Goal: Task Accomplishment & Management: Complete application form

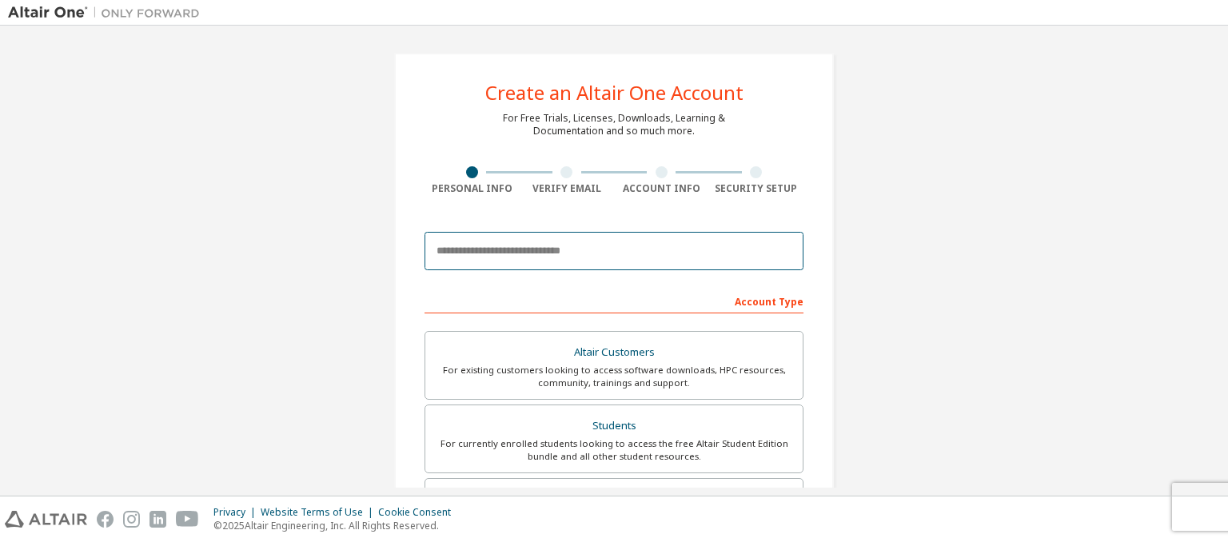
click at [624, 253] on input "email" at bounding box center [613, 251] width 379 height 38
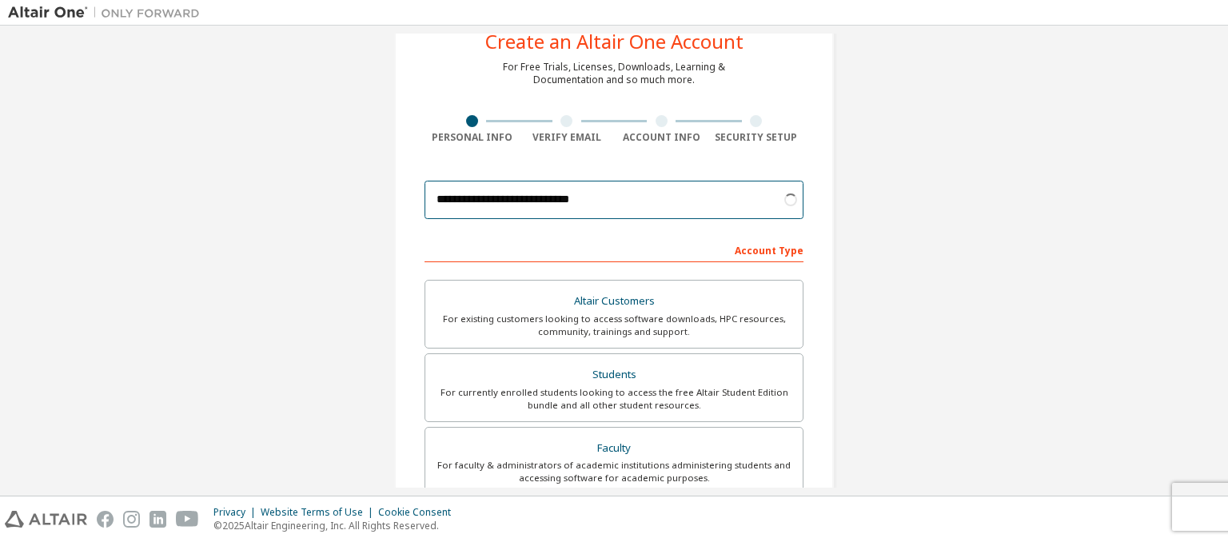
scroll to position [80, 0]
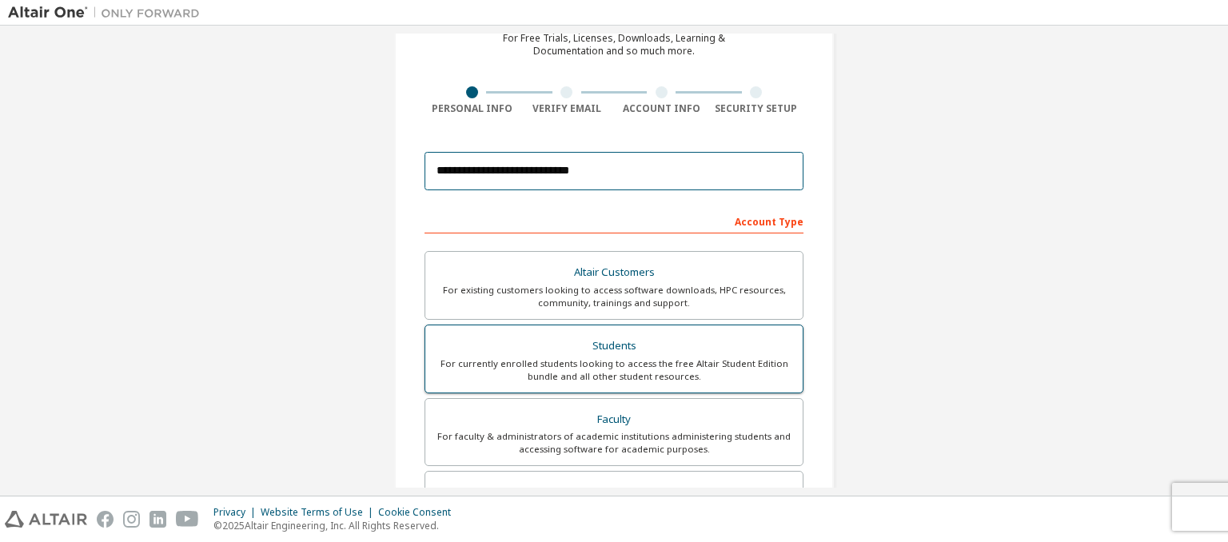
type input "**********"
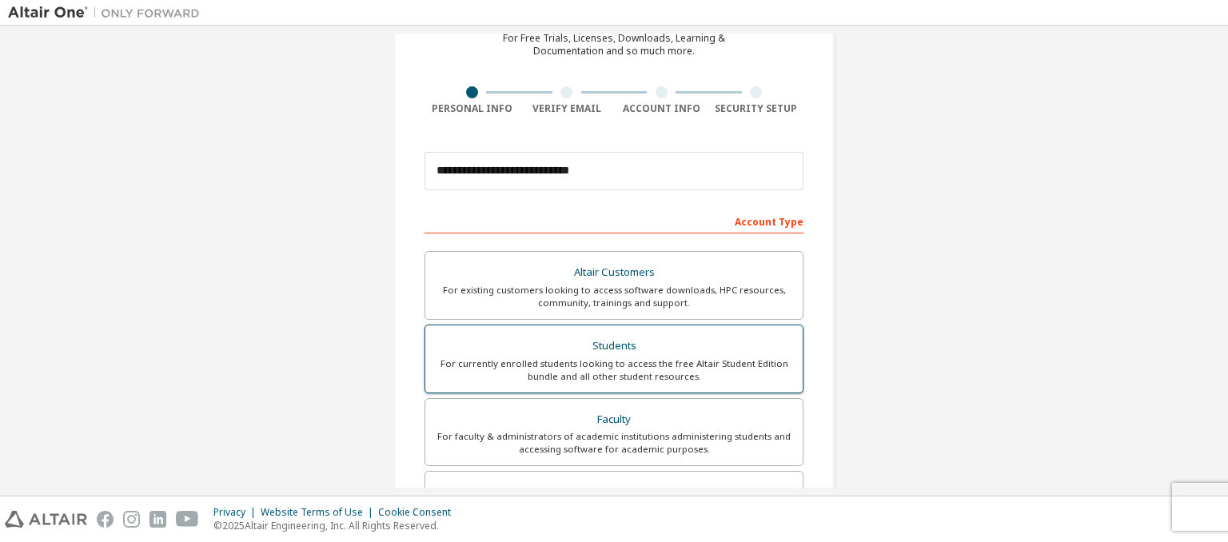
click at [682, 357] on div "For currently enrolled students looking to access the free Altair Student Editi…" at bounding box center [614, 370] width 358 height 26
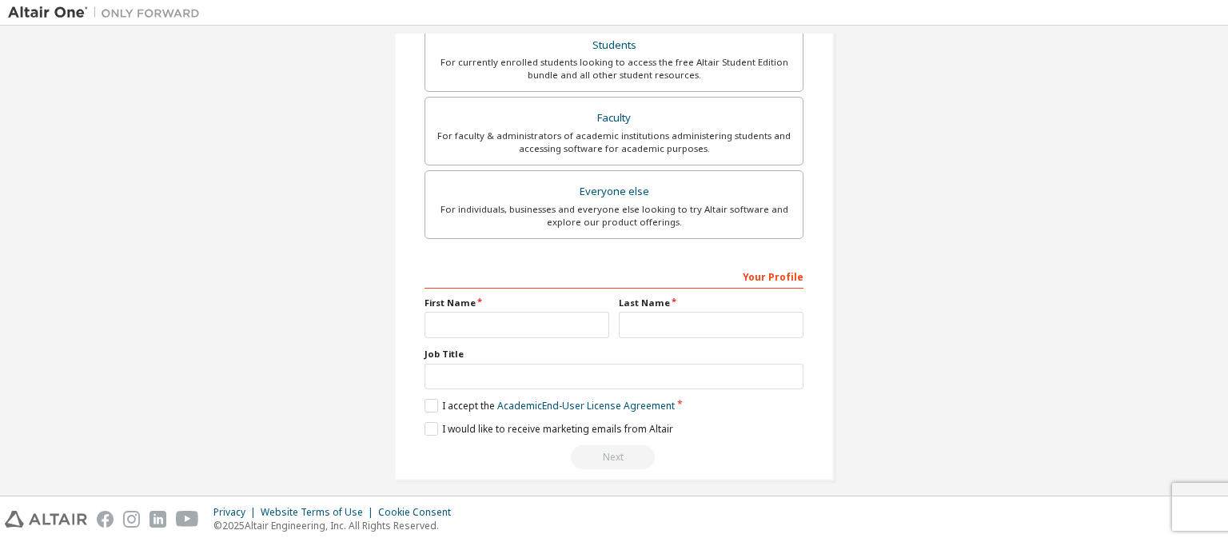
scroll to position [444, 0]
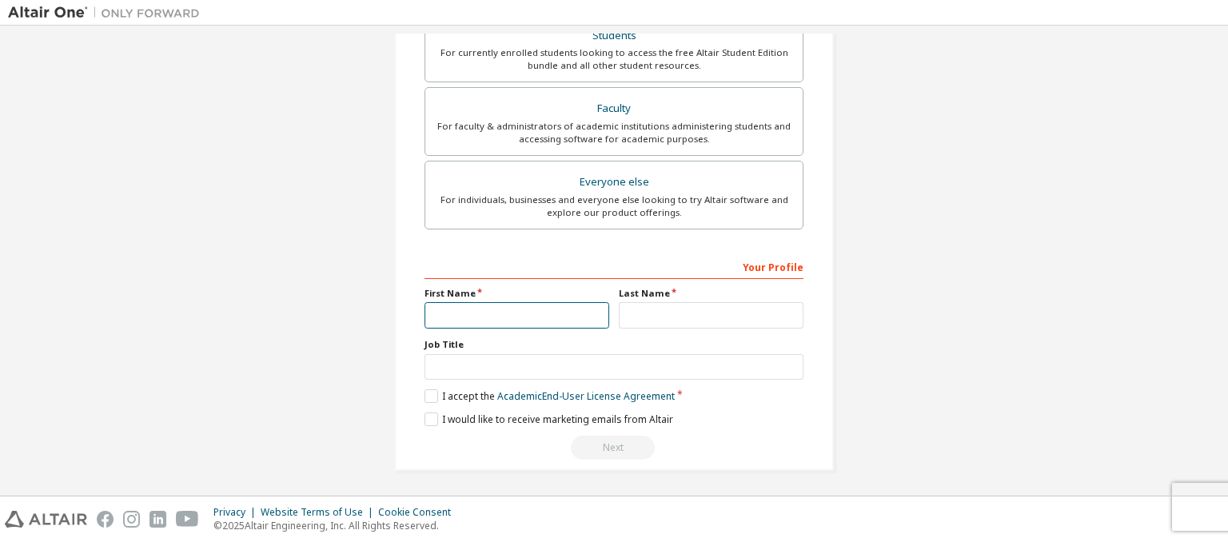
click at [566, 314] on input "text" at bounding box center [516, 315] width 185 height 26
type input "*******"
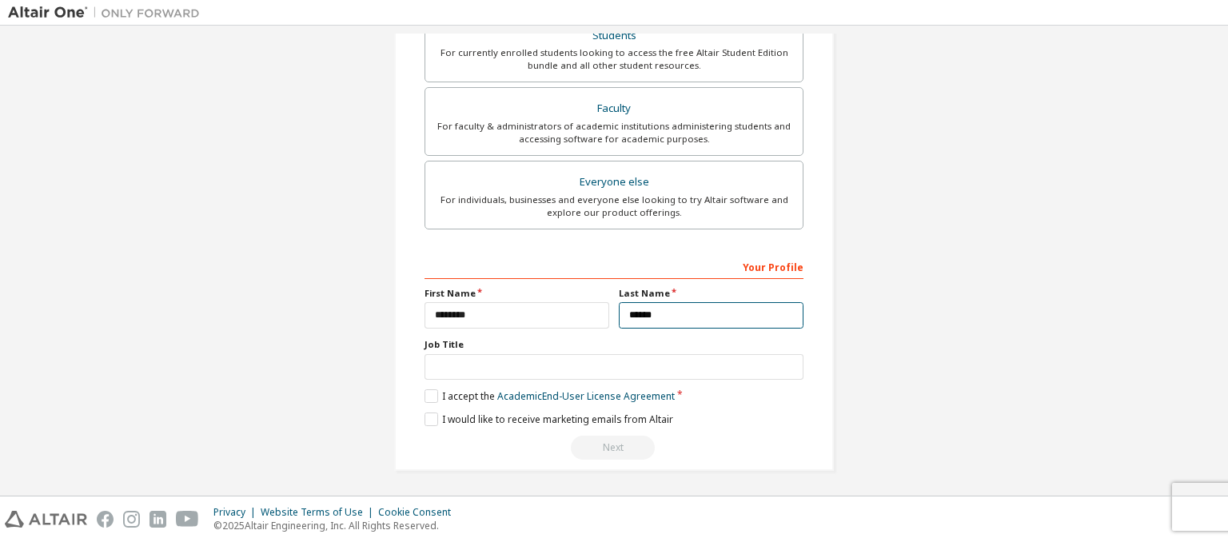
type input "******"
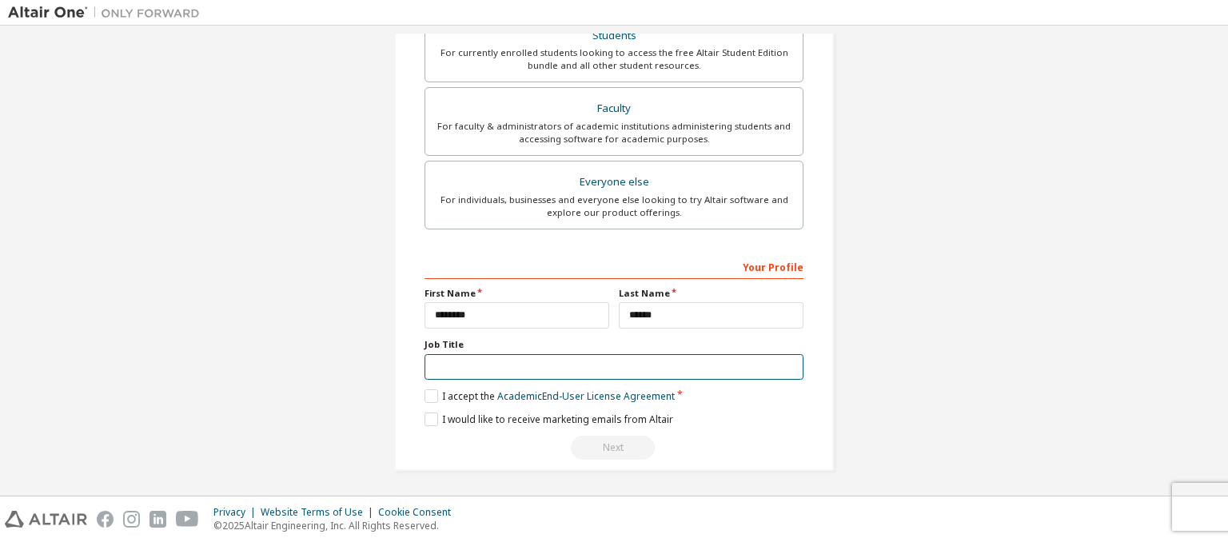
click at [566, 367] on input "text" at bounding box center [613, 367] width 379 height 26
type input "**********"
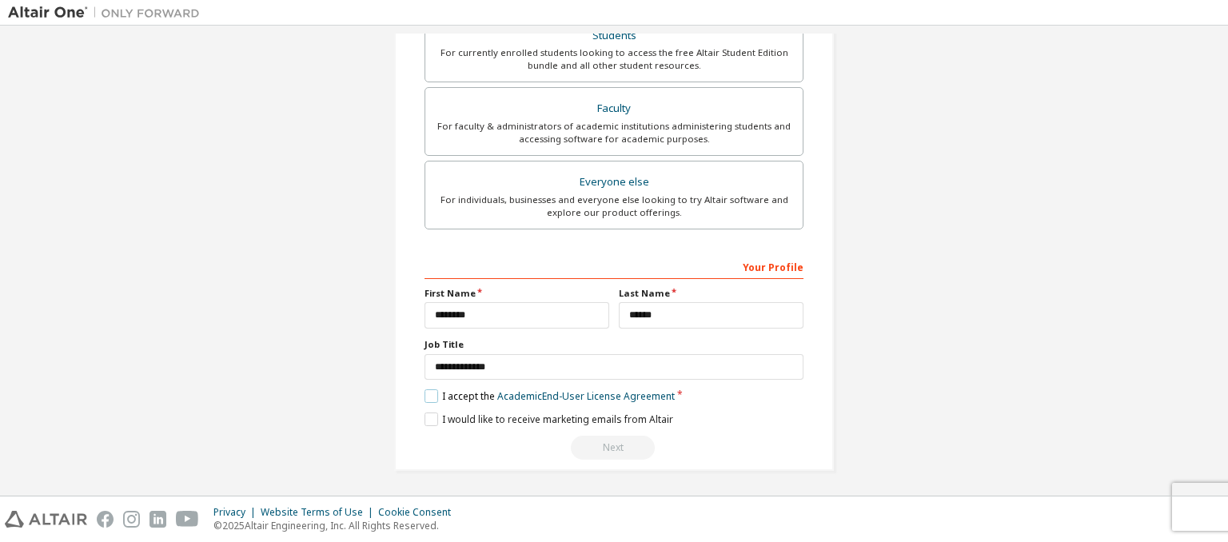
click at [432, 393] on label "I accept the Academic End-User License Agreement" at bounding box center [549, 396] width 250 height 14
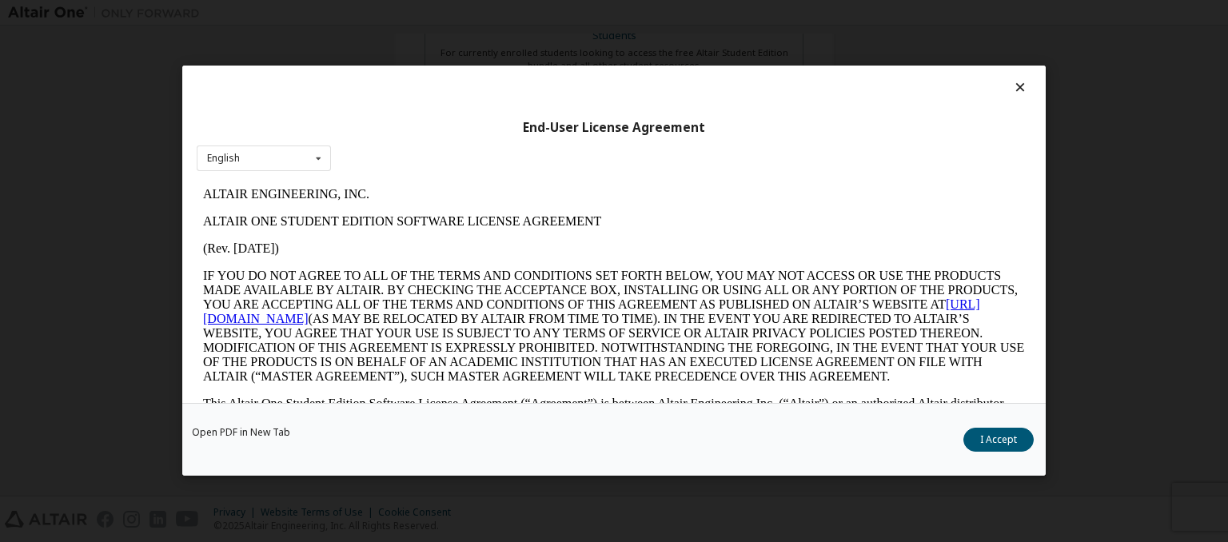
scroll to position [0, 0]
click at [275, 157] on div "English English" at bounding box center [264, 158] width 134 height 26
drag, startPoint x: 265, startPoint y: 183, endPoint x: 346, endPoint y: 113, distance: 106.5
click at [265, 183] on div "English" at bounding box center [263, 184] width 133 height 26
drag, startPoint x: 1016, startPoint y: 440, endPoint x: 981, endPoint y: 437, distance: 35.2
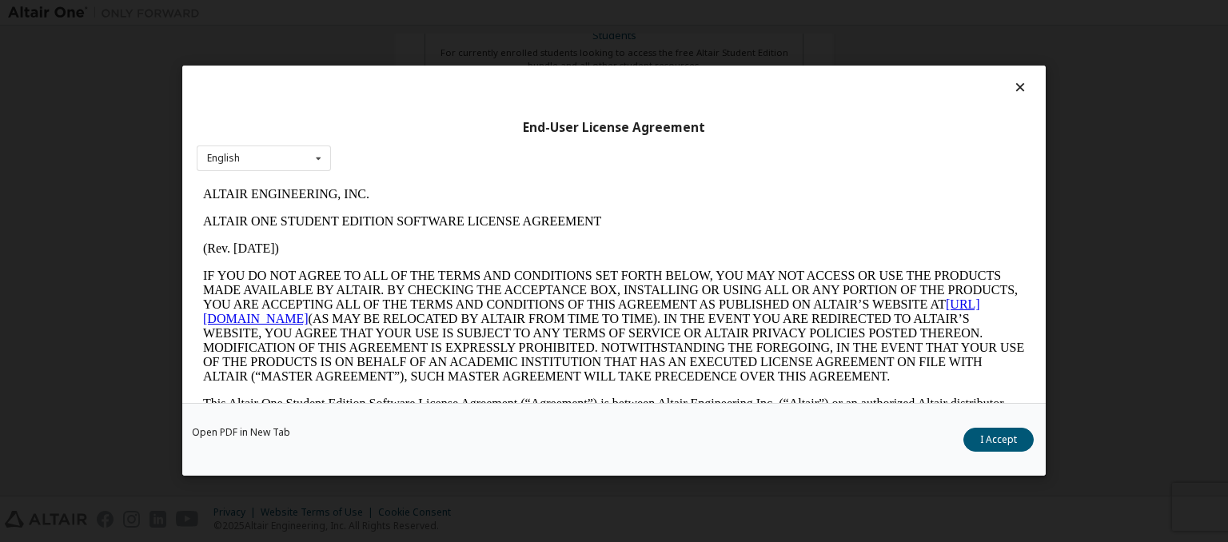
click at [1016, 439] on button "I Accept" at bounding box center [998, 440] width 70 height 24
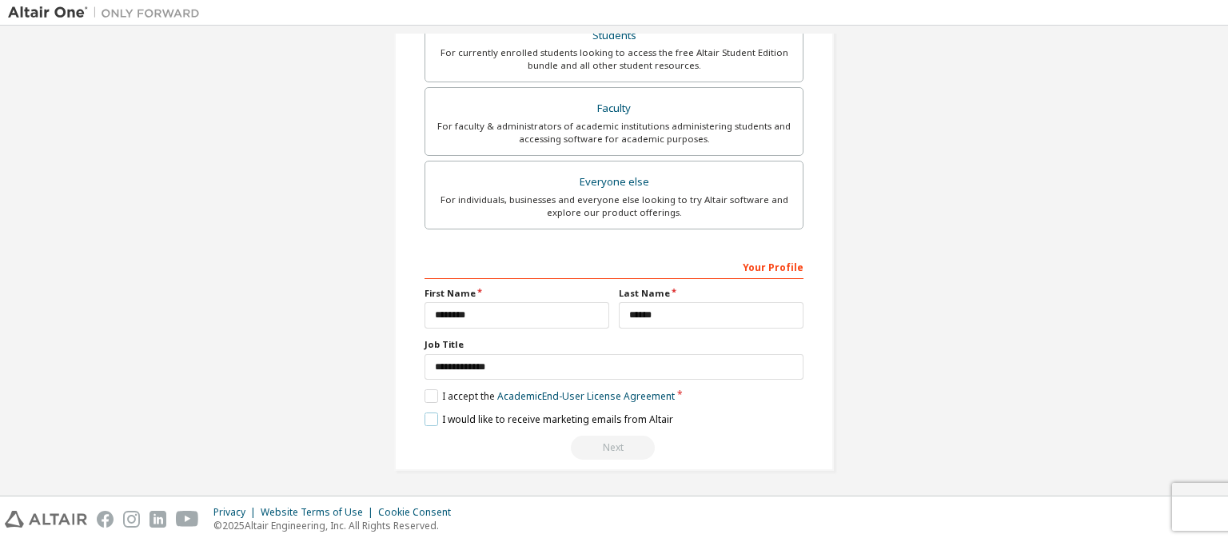
click at [429, 416] on label "I would like to receive marketing emails from Altair" at bounding box center [548, 419] width 249 height 14
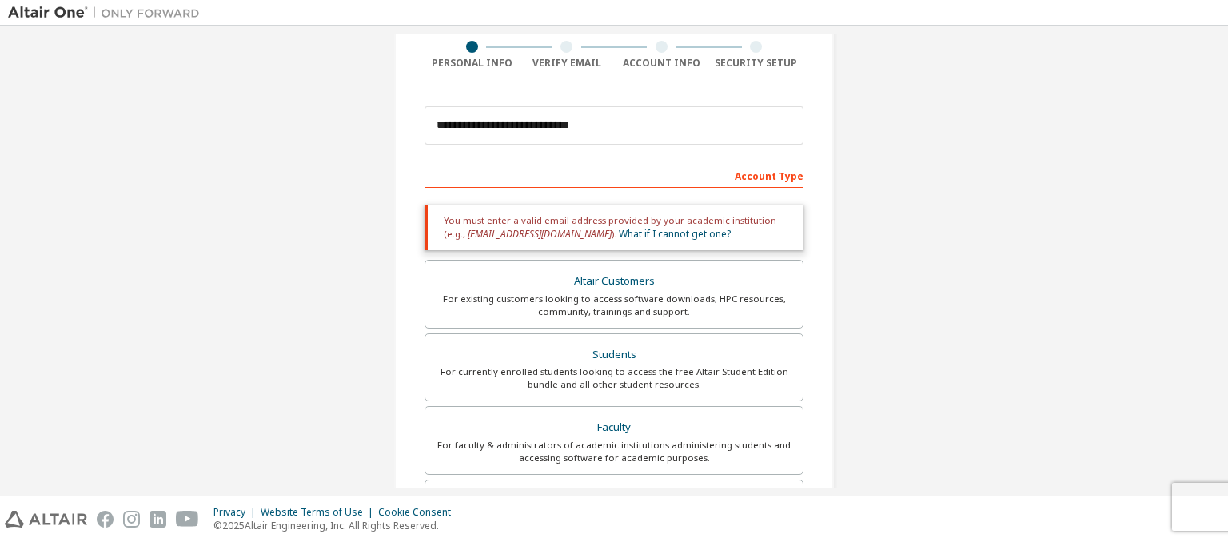
scroll to position [125, 0]
click at [635, 311] on div "For existing customers looking to access software downloads, HPC resources, com…" at bounding box center [614, 306] width 358 height 26
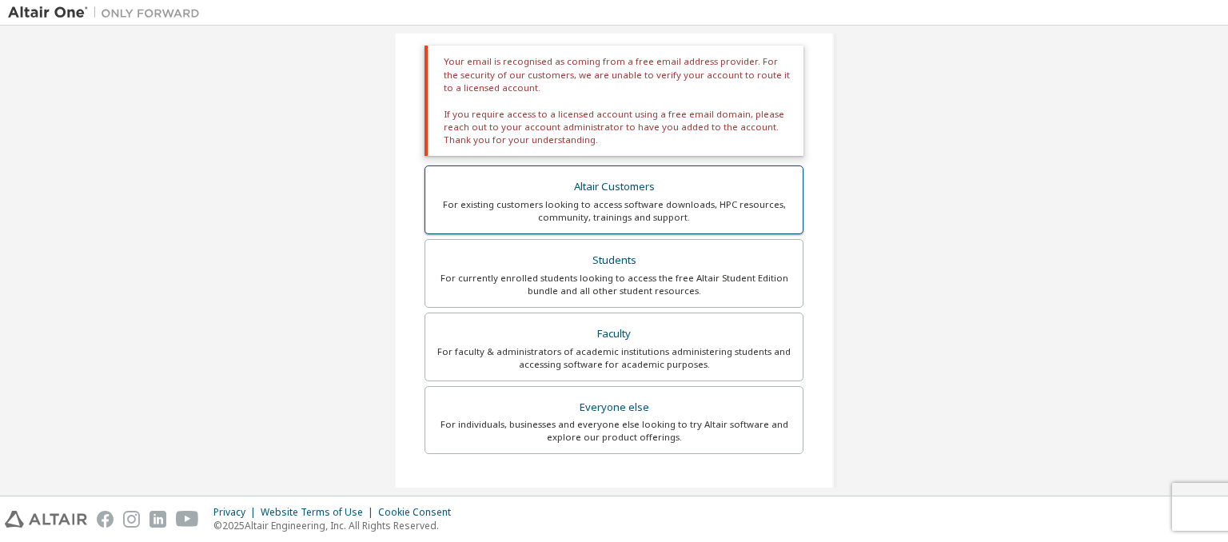
scroll to position [508, 0]
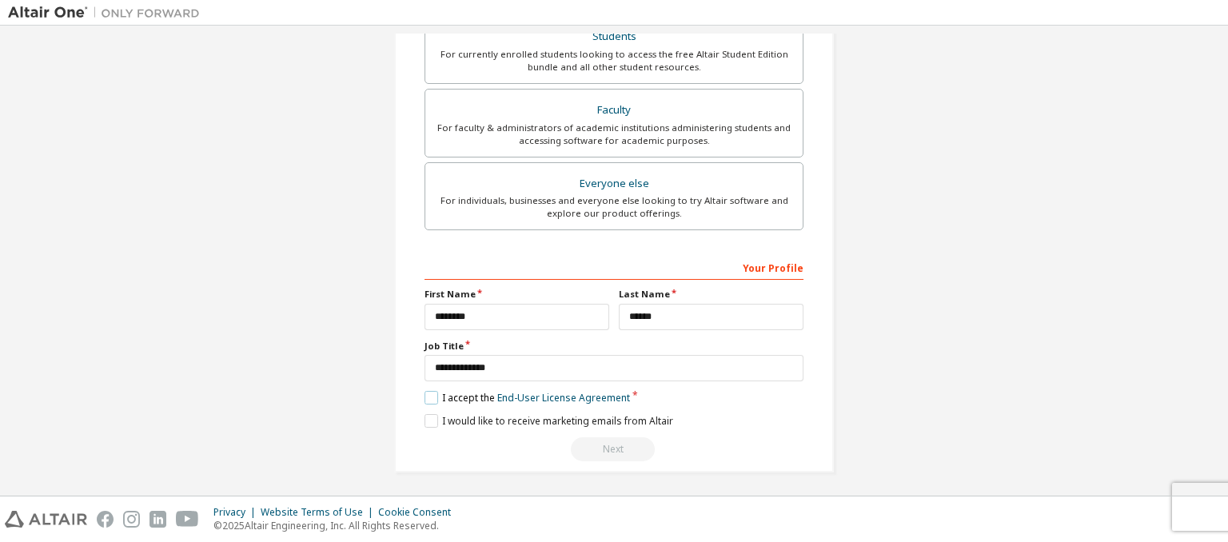
click at [427, 394] on label "I accept the End-User License Agreement" at bounding box center [526, 398] width 205 height 14
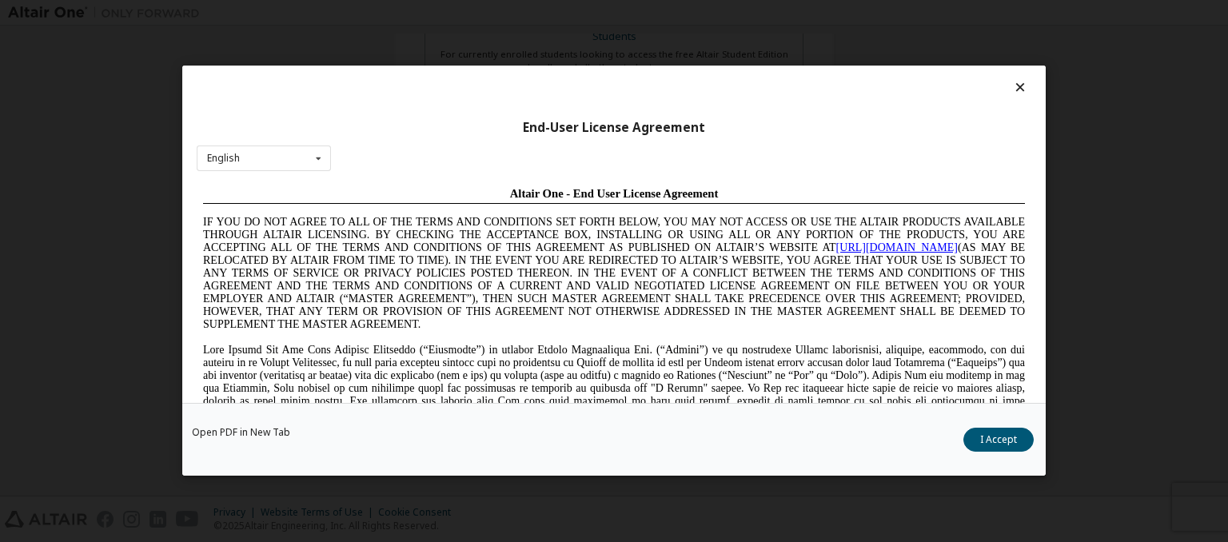
scroll to position [0, 0]
click at [989, 441] on button "I Accept" at bounding box center [998, 440] width 70 height 24
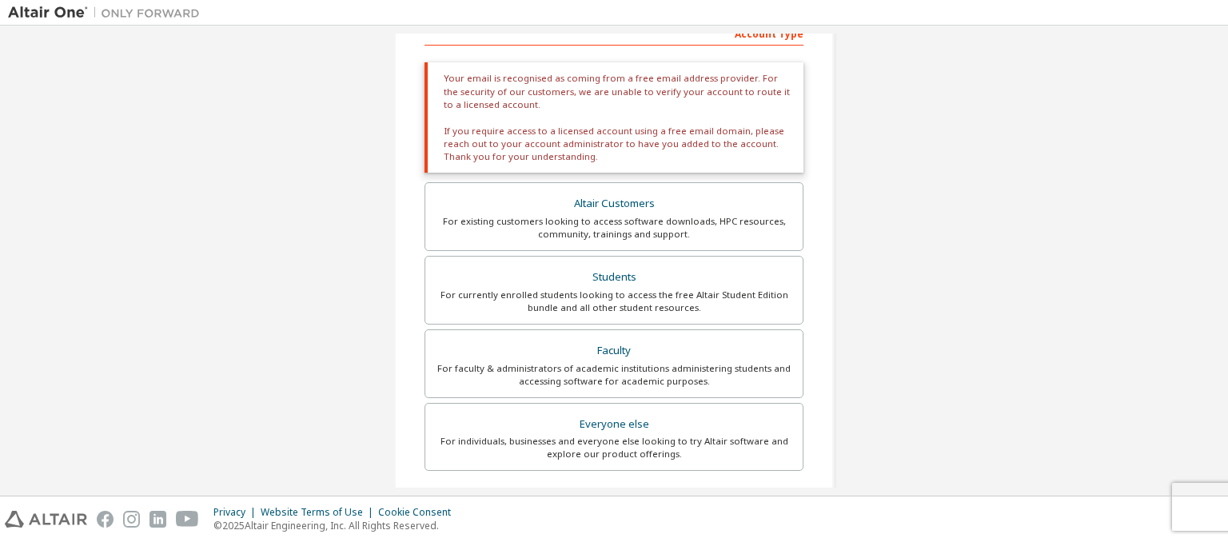
scroll to position [269, 0]
click at [678, 453] on div "For individuals, businesses and everyone else looking to try Altair software an…" at bounding box center [614, 447] width 358 height 26
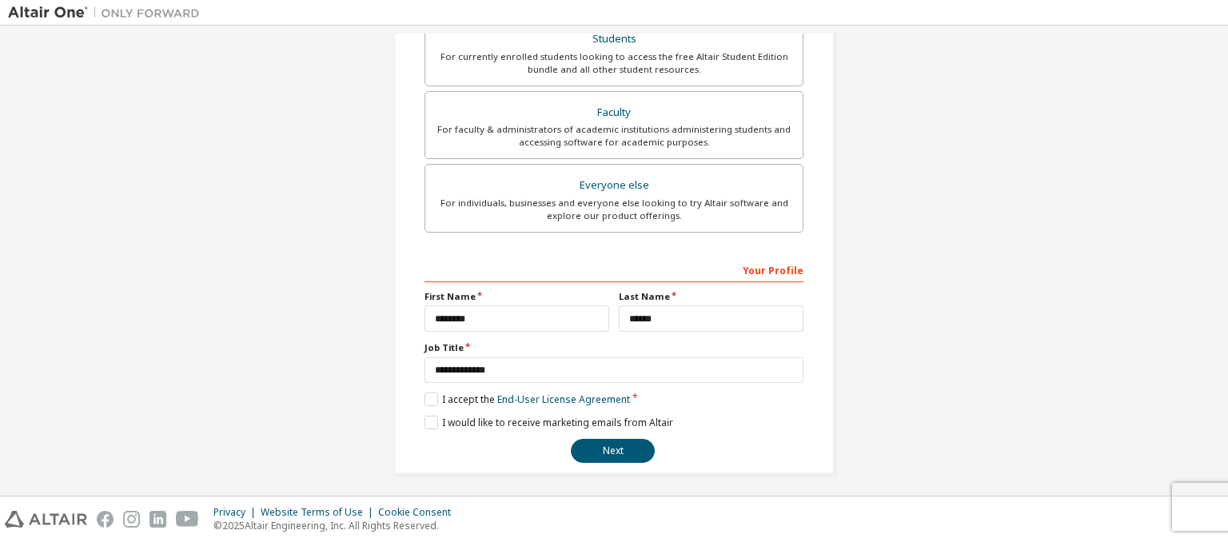
scroll to position [389, 0]
click at [623, 453] on button "Next" at bounding box center [613, 448] width 84 height 24
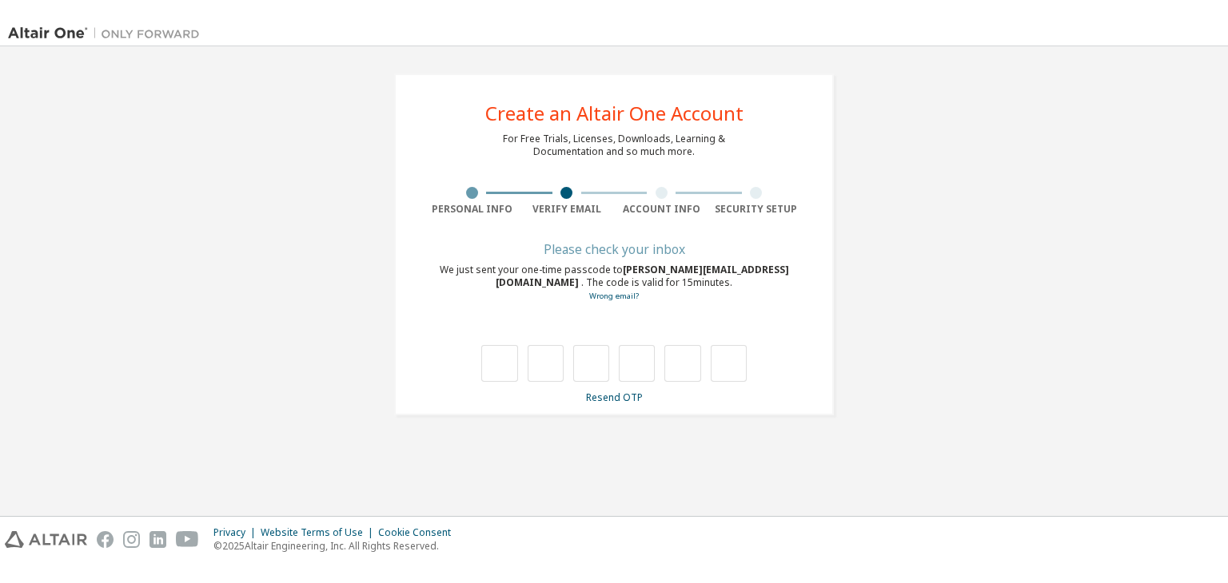
scroll to position [0, 0]
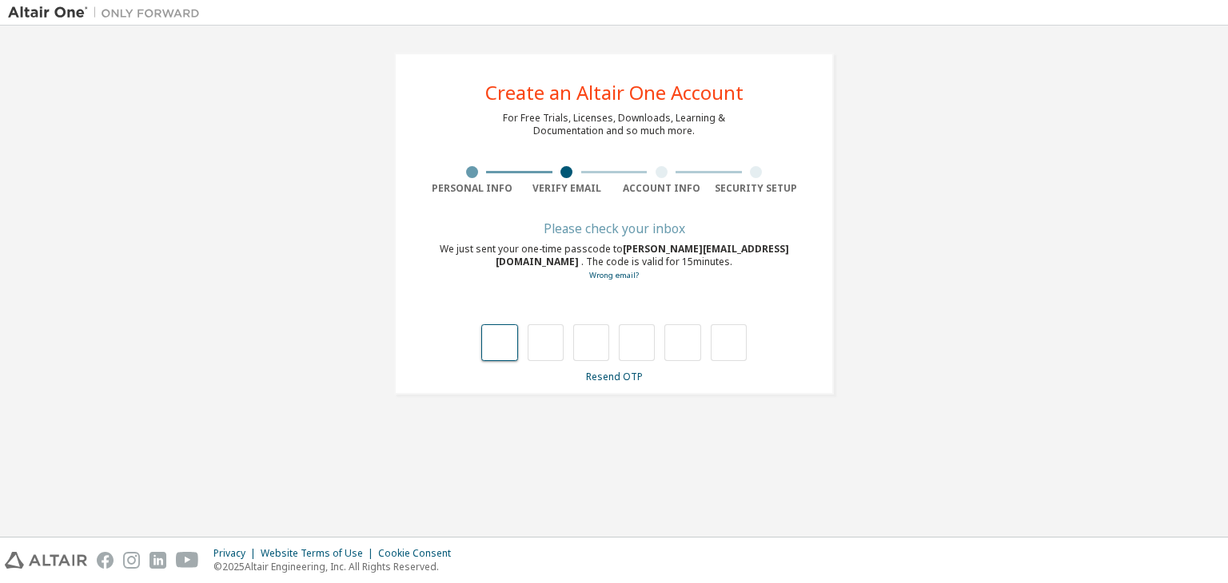
type input "*"
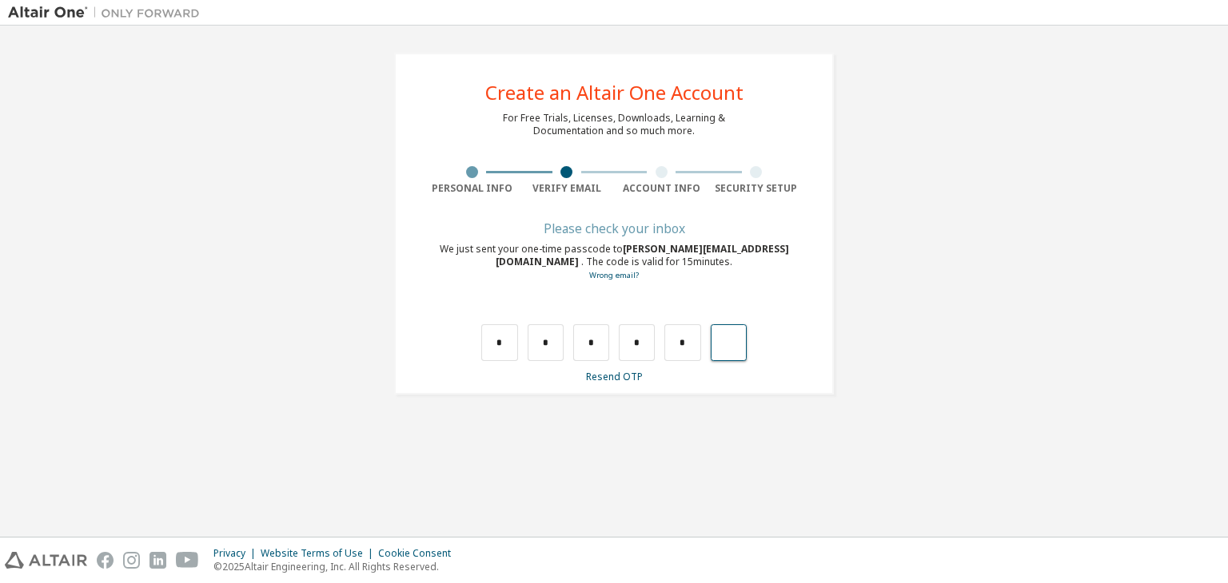
type input "*"
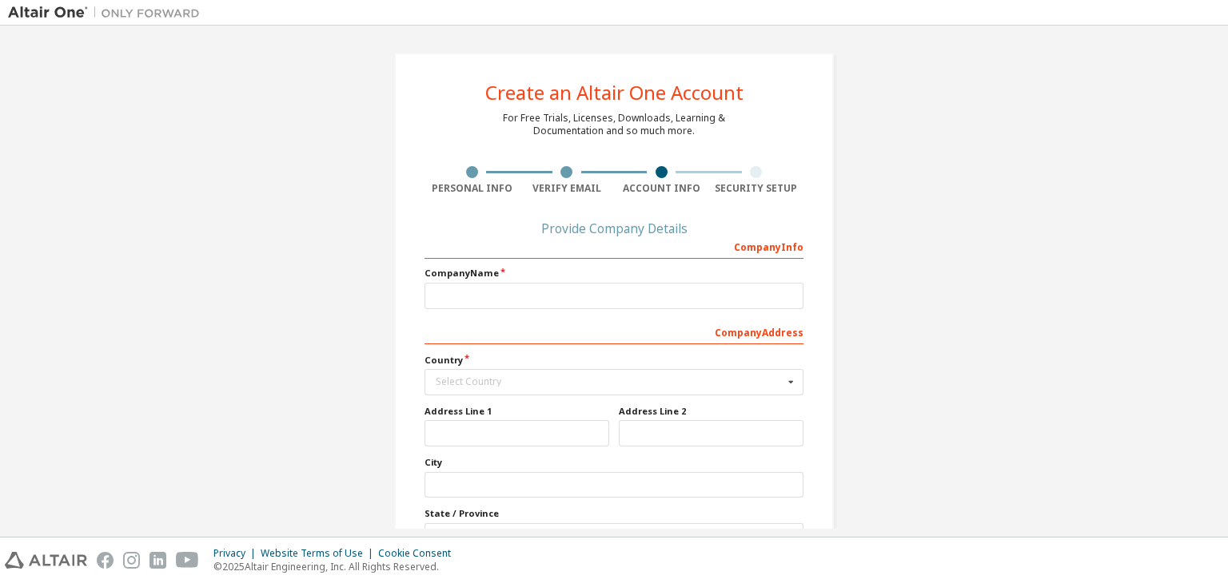
click at [585, 311] on div "Company Info Company Name Company Address Country Select Country [GEOGRAPHIC_DA…" at bounding box center [613, 417] width 379 height 368
click at [579, 297] on input "text" at bounding box center [613, 296] width 379 height 26
type input "****"
click at [559, 377] on div "Select Country" at bounding box center [610, 382] width 348 height 10
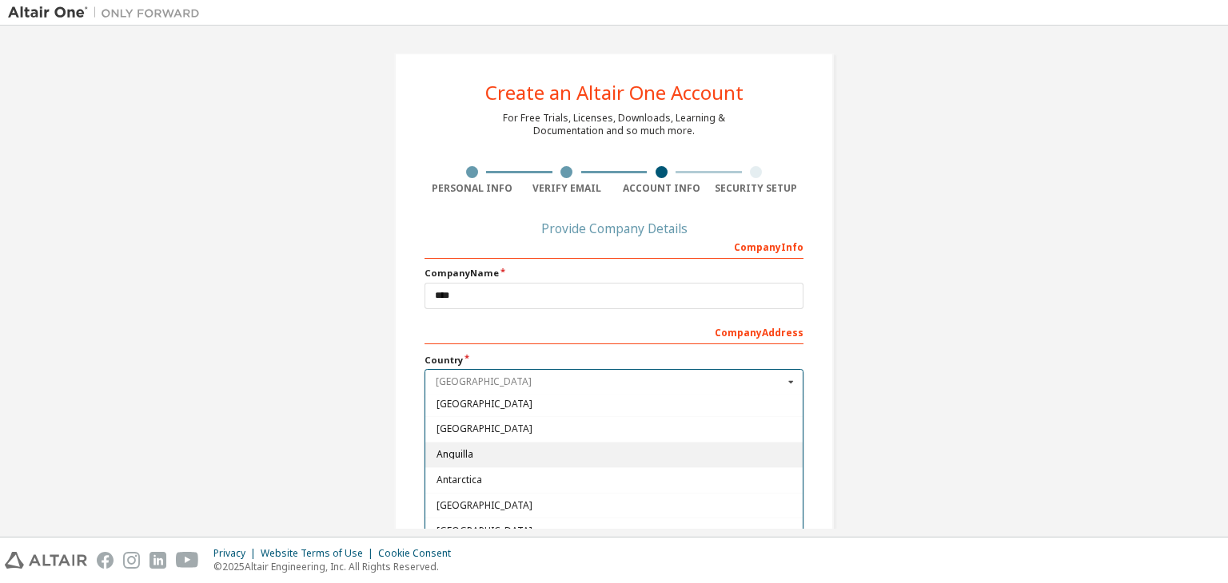
scroll to position [160, 0]
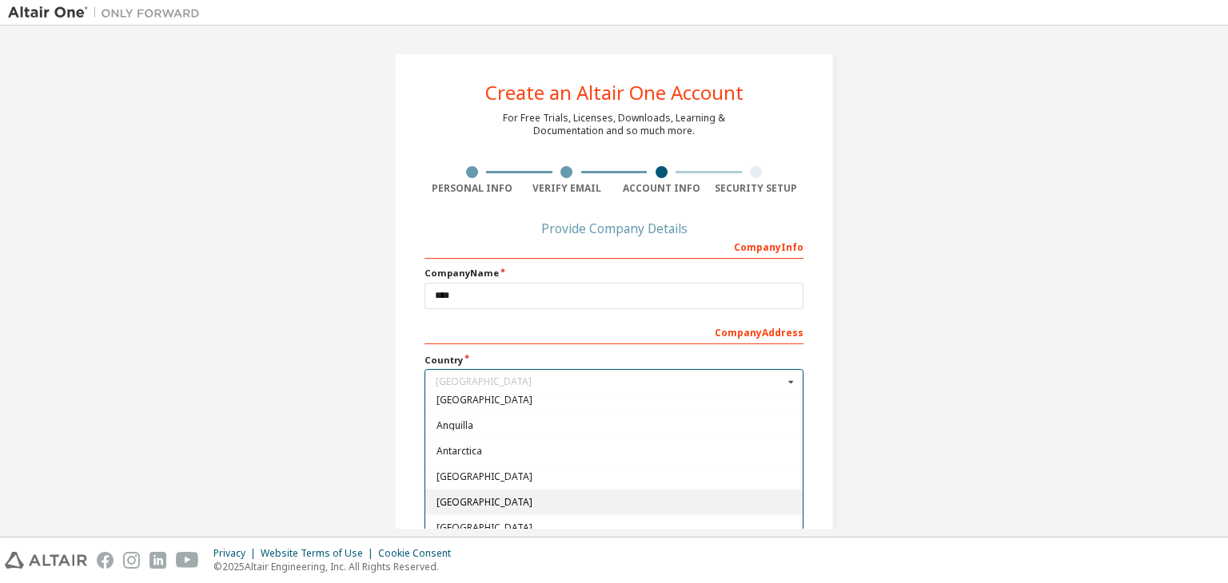
click at [496, 498] on span "[GEOGRAPHIC_DATA]" at bounding box center [614, 503] width 356 height 10
type input "***"
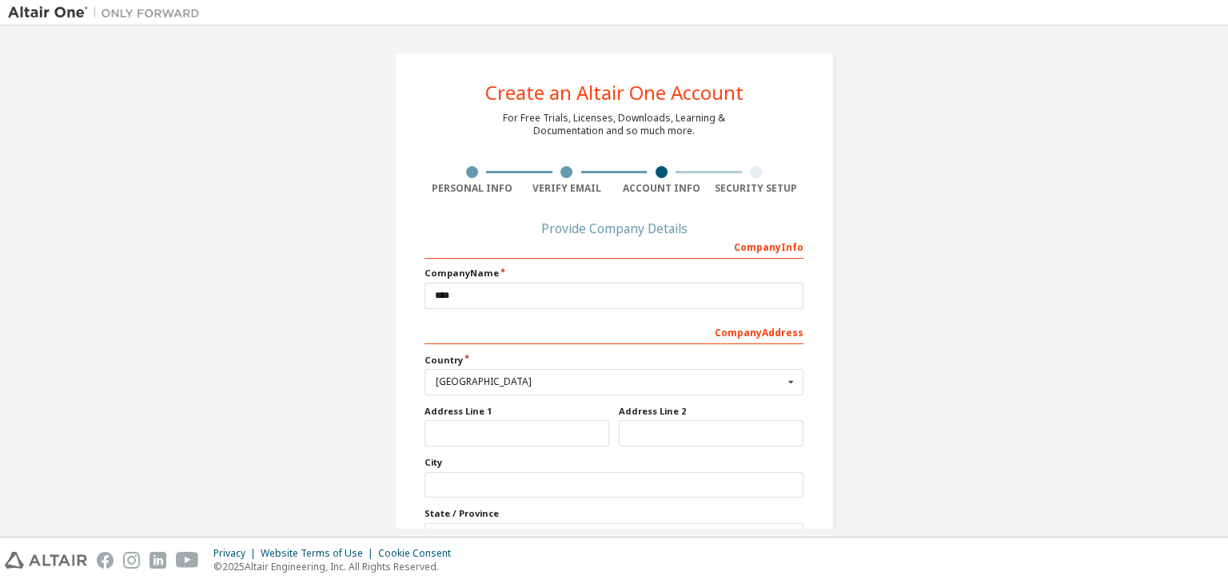
scroll to position [144, 0]
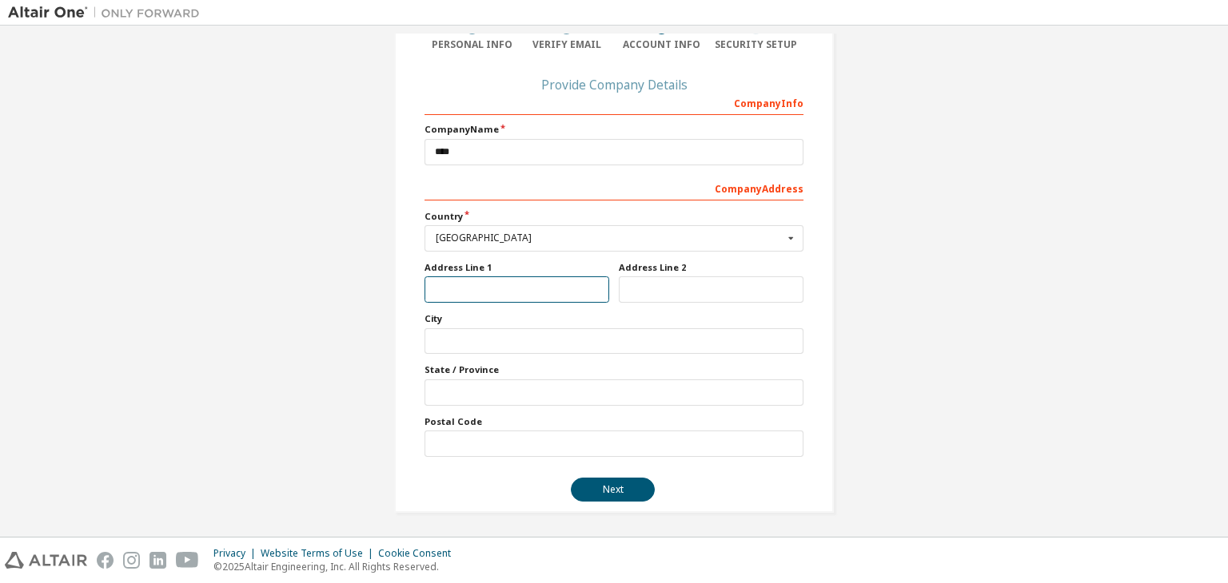
click at [487, 292] on input "text" at bounding box center [516, 290] width 185 height 26
type input "**********"
type input "*"
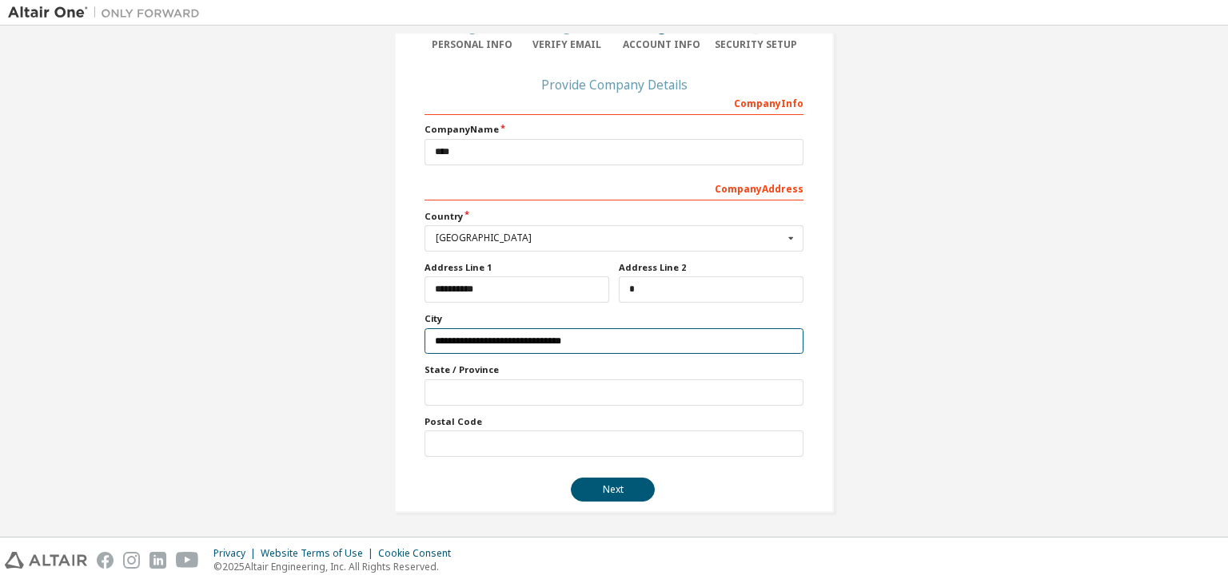
type input "**********"
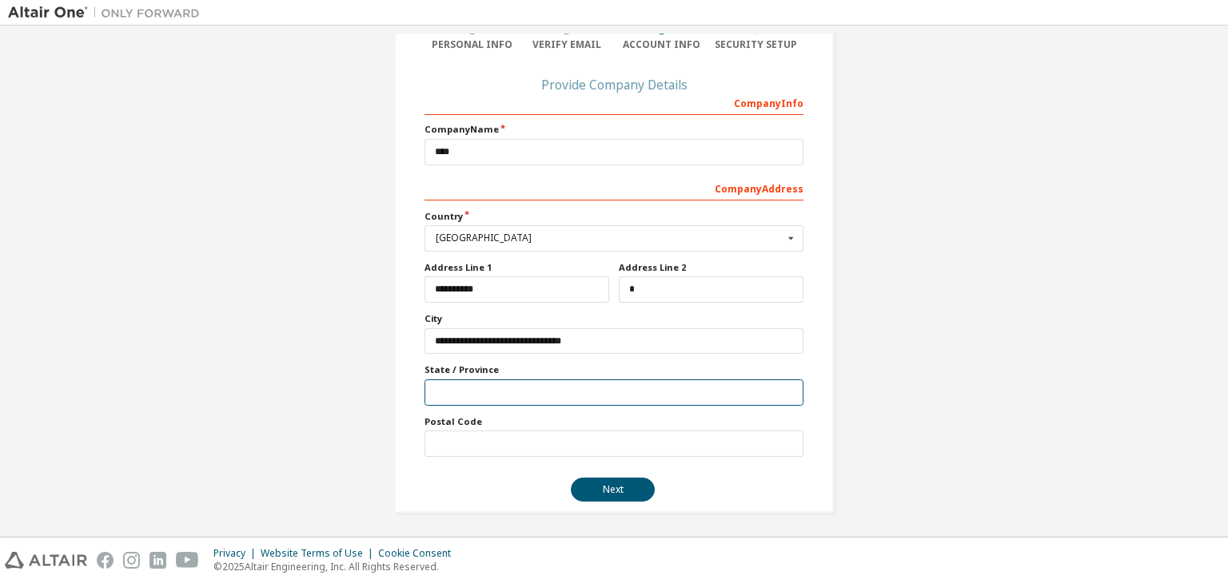
click at [582, 390] on input "text" at bounding box center [613, 393] width 379 height 26
click at [543, 444] on input "text" at bounding box center [613, 444] width 379 height 26
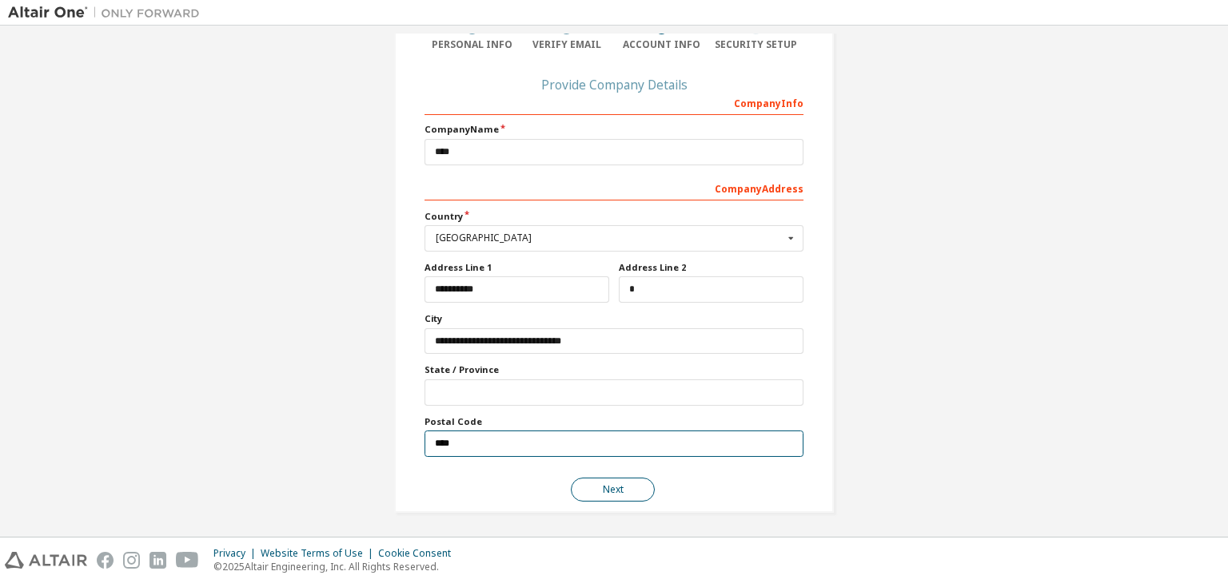
type input "****"
click at [630, 492] on button "Next" at bounding box center [613, 490] width 84 height 24
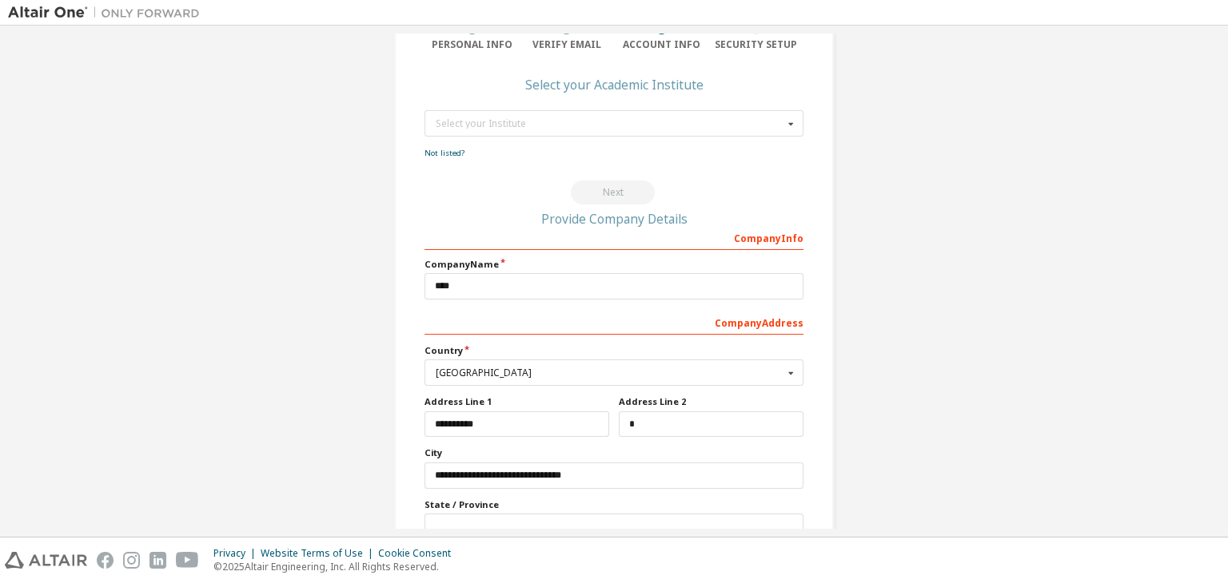
scroll to position [0, 0]
